Goal: Task Accomplishment & Management: Manage account settings

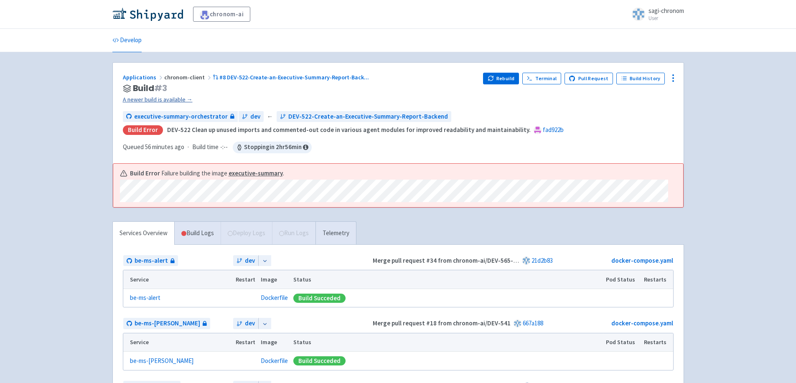
click at [148, 97] on link "A newer build is available →" at bounding box center [300, 100] width 354 height 10
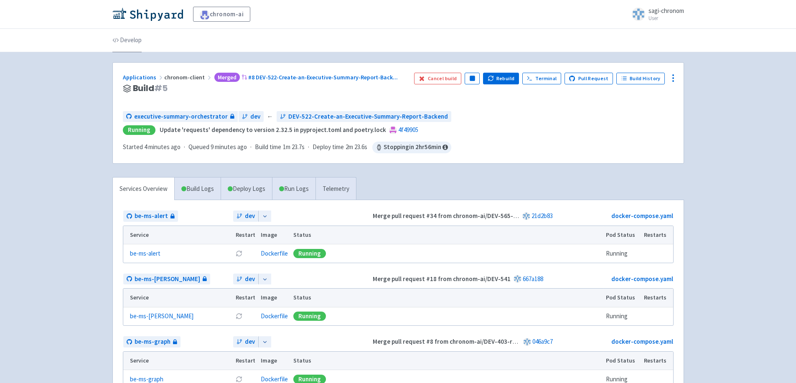
click at [129, 35] on link "Develop" at bounding box center [126, 40] width 29 height 23
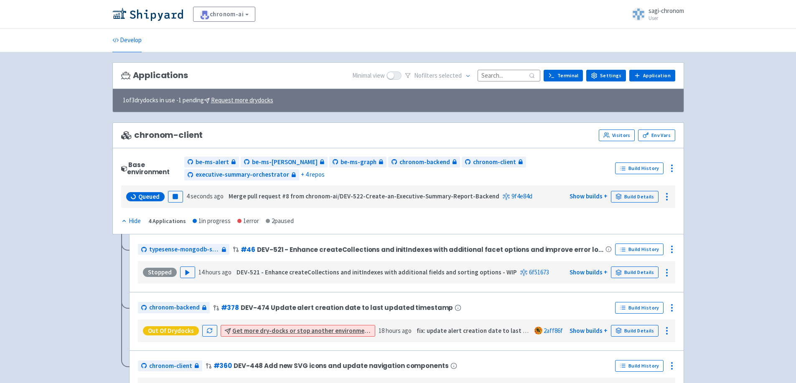
drag, startPoint x: 664, startPoint y: 0, endPoint x: 88, endPoint y: 16, distance: 576.1
click at [88, 16] on div "chronom-ai View Organizations sagi-chronom User Profile Sign out" at bounding box center [398, 14] width 796 height 29
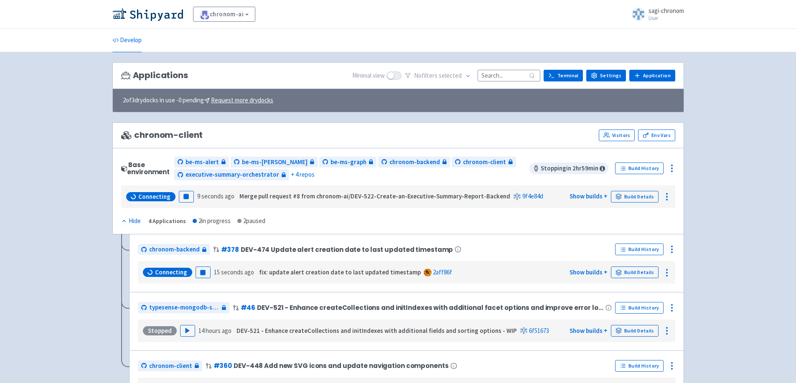
click at [646, 14] on link "sagi-chronom User" at bounding box center [655, 14] width 57 height 13
click at [643, 36] on icon at bounding box center [646, 35] width 6 height 6
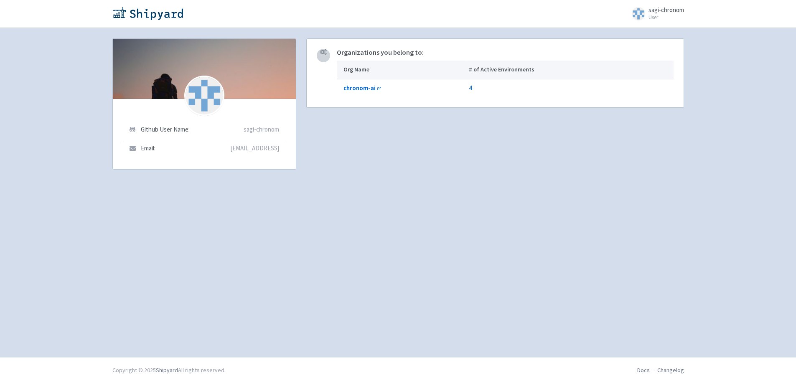
drag, startPoint x: 160, startPoint y: 78, endPoint x: 163, endPoint y: 82, distance: 5.4
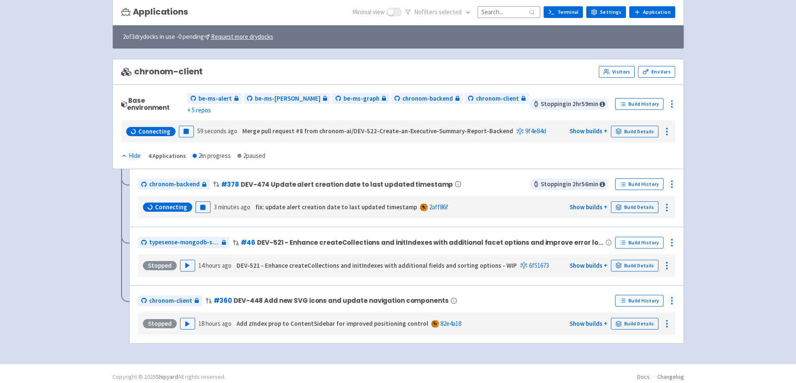
scroll to position [62, 0]
